Goal: Transaction & Acquisition: Download file/media

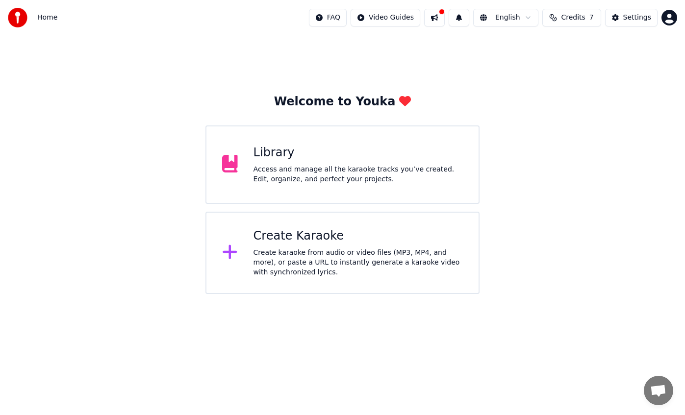
click at [379, 177] on div "Access and manage all the karaoke tracks you’ve created. Edit, organize, and pe…" at bounding box center [358, 175] width 209 height 20
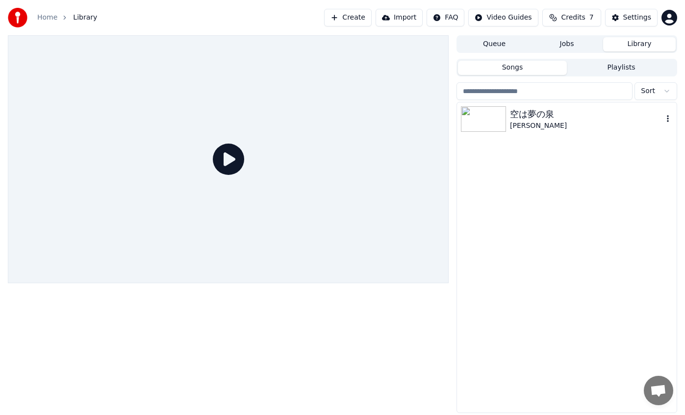
click at [491, 126] on img at bounding box center [483, 118] width 45 height 25
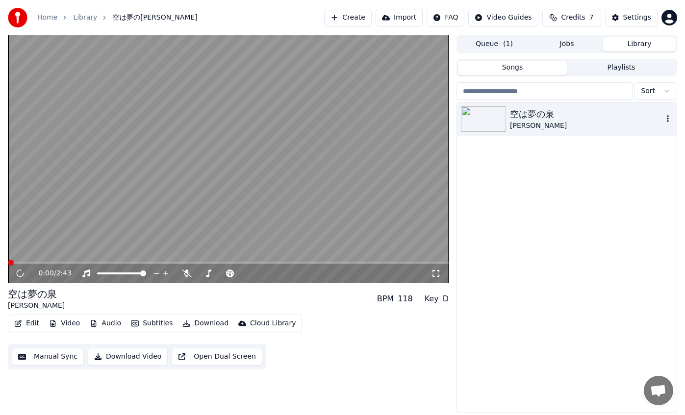
click at [491, 126] on img at bounding box center [483, 118] width 45 height 25
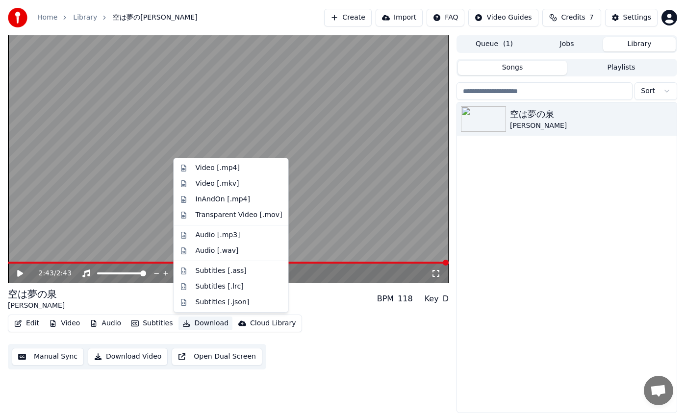
click at [208, 324] on button "Download" at bounding box center [205, 324] width 54 height 14
click at [226, 169] on div "Video [.mp4]" at bounding box center [218, 168] width 44 height 10
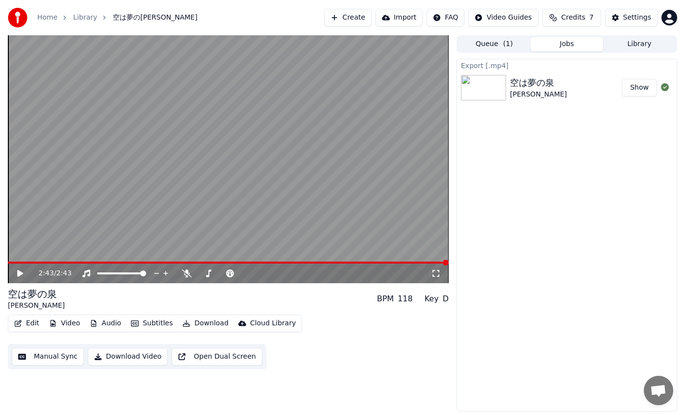
click at [630, 87] on button "Show" at bounding box center [639, 88] width 35 height 18
drag, startPoint x: 186, startPoint y: 8, endPoint x: 239, endPoint y: 75, distance: 85.5
click at [239, 75] on div "Home Library 空は夢の[PERSON_NAME] Create Import FAQ Video Guides Credits 7 Setting…" at bounding box center [342, 207] width 685 height 415
drag, startPoint x: 257, startPoint y: 23, endPoint x: 291, endPoint y: 62, distance: 51.8
click at [291, 62] on div "Home Library 空は夢の[PERSON_NAME] Create Import FAQ Video Guides Credits 7 Setting…" at bounding box center [342, 207] width 685 height 415
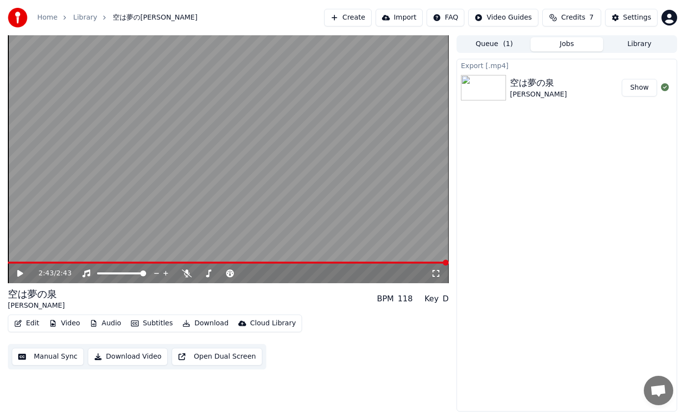
click at [641, 88] on button "Show" at bounding box center [639, 88] width 35 height 18
